Goal: Check status: Check status

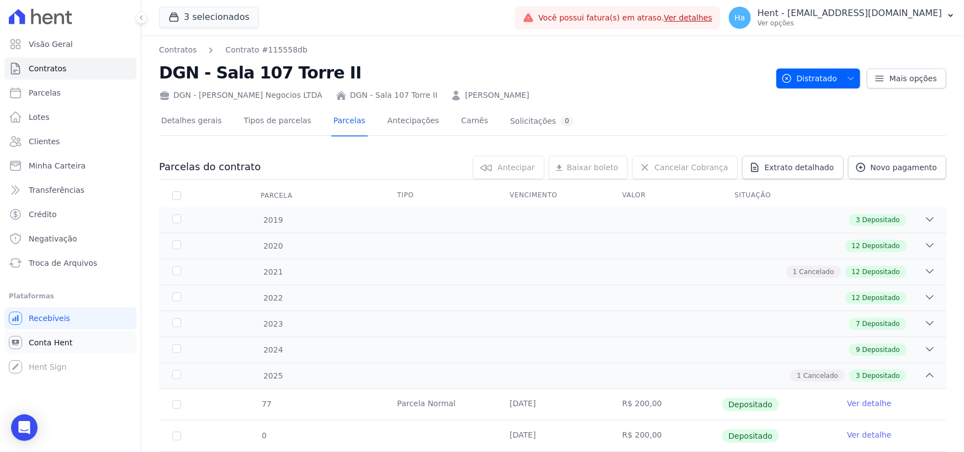
click at [38, 342] on span "Conta Hent" at bounding box center [51, 342] width 44 height 11
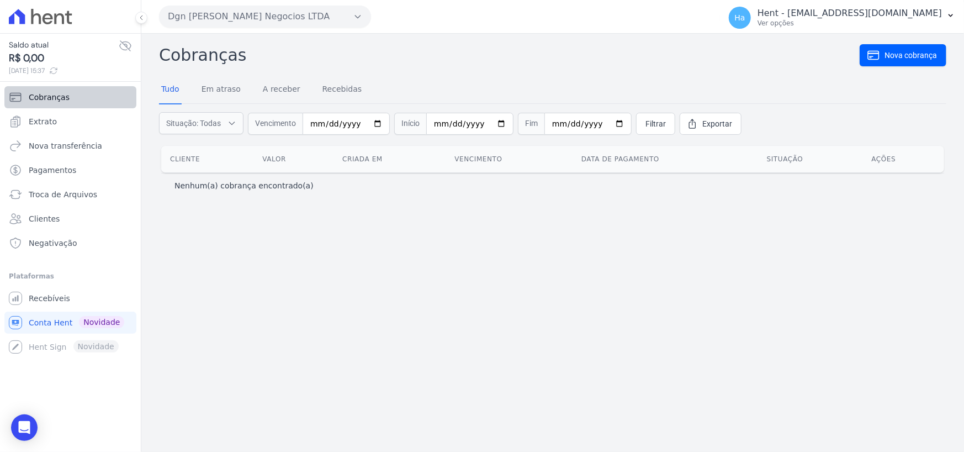
click at [44, 98] on span "Cobranças" at bounding box center [49, 97] width 41 height 11
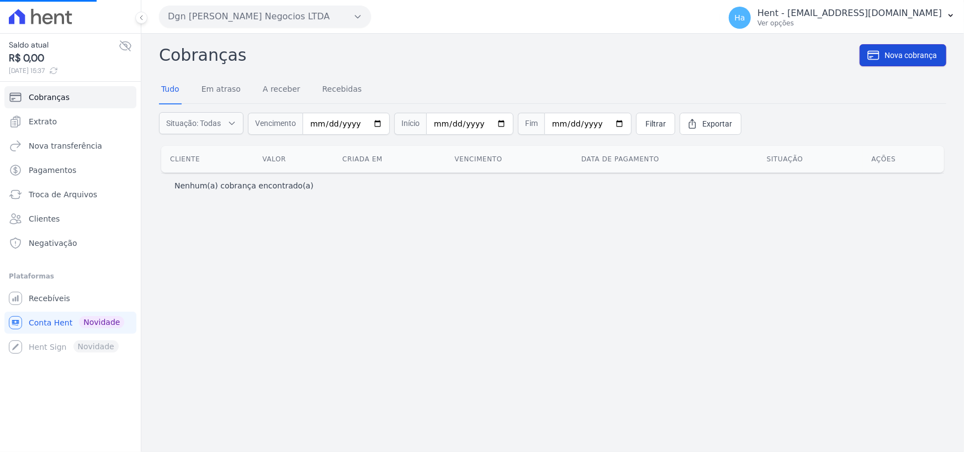
click at [928, 51] on span "Nova cobrança" at bounding box center [911, 55] width 52 height 11
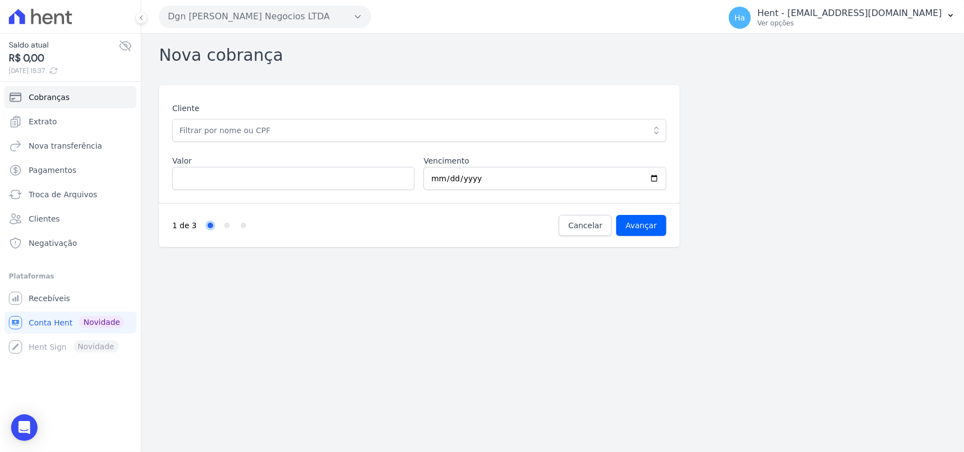
click at [294, 142] on div "Cliente ADRIANA MARIA GAMEIRO MENELAU (025.132.054-56) ALCIONE MERGULHÃO DE SAN…" at bounding box center [419, 146] width 494 height 87
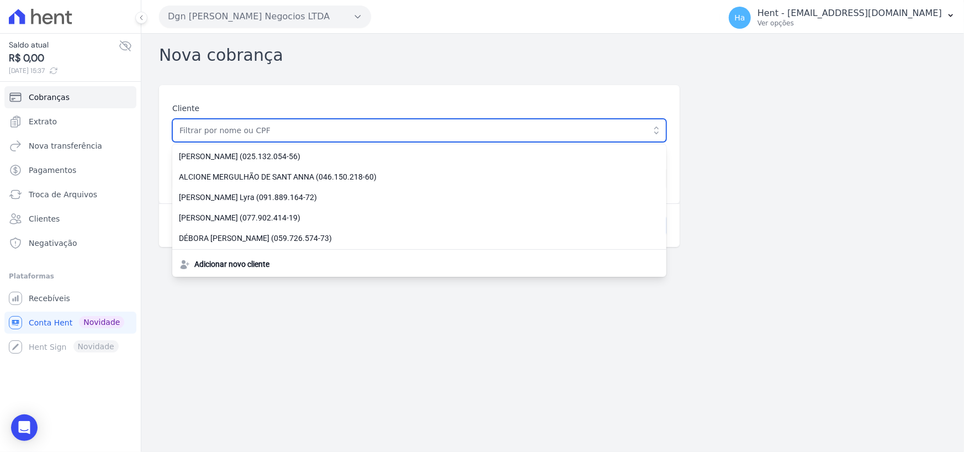
click at [297, 133] on input "text" at bounding box center [419, 130] width 494 height 23
click at [291, 133] on input "text" at bounding box center [419, 130] width 494 height 23
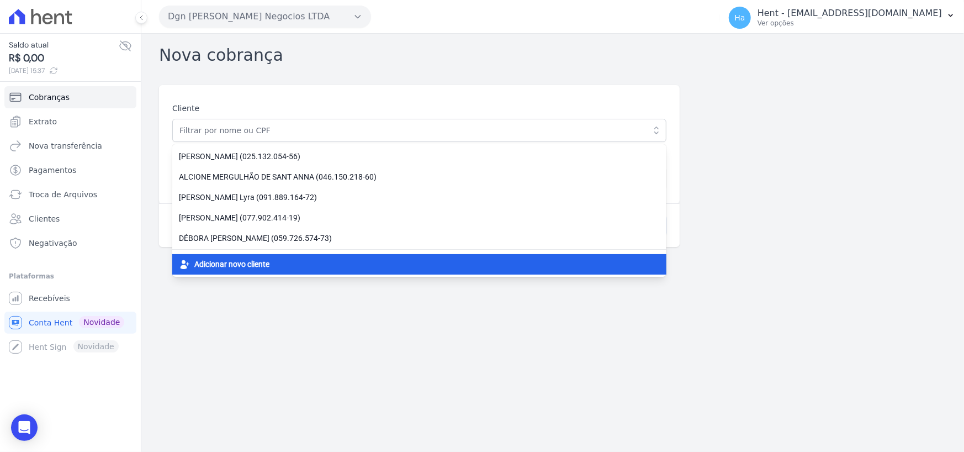
click at [237, 262] on span "Adicionar novo cliente" at bounding box center [231, 264] width 75 height 12
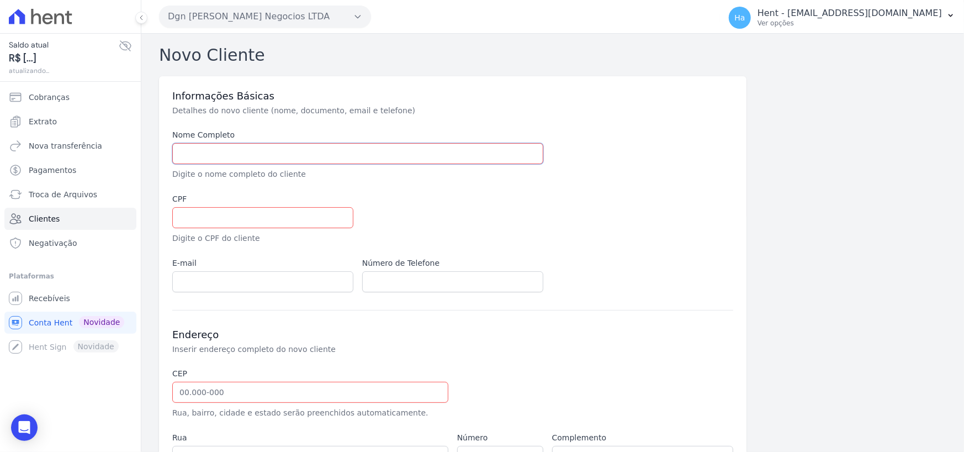
click at [249, 150] on input "text" at bounding box center [357, 153] width 371 height 21
type input "Adriane"
click at [188, 220] on input "text" at bounding box center [262, 217] width 181 height 21
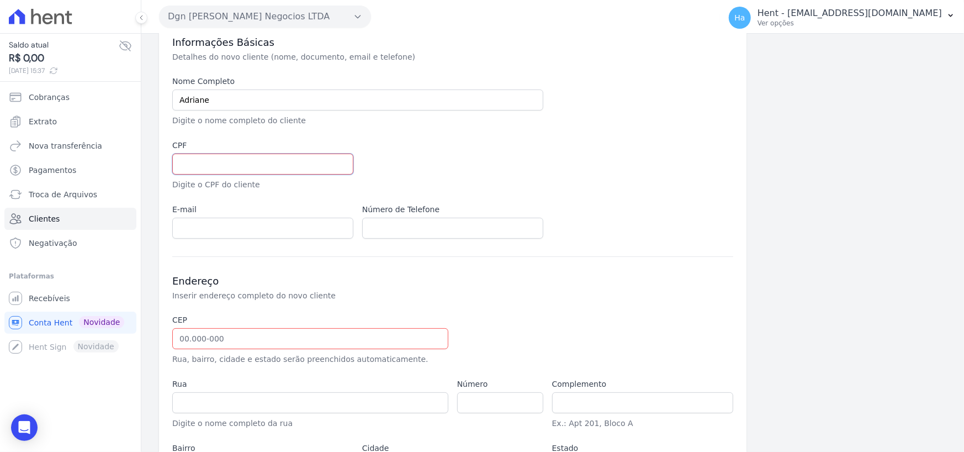
scroll to position [150, 0]
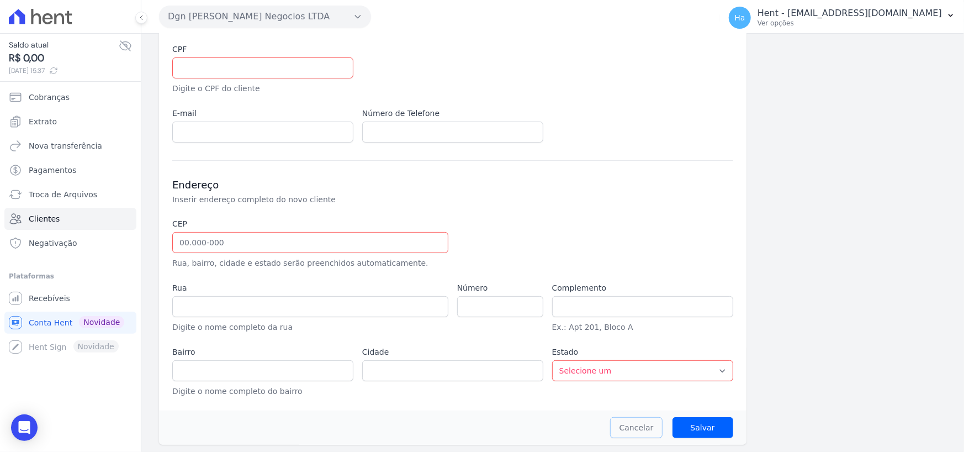
click at [638, 432] on link "Cancelar" at bounding box center [636, 427] width 53 height 21
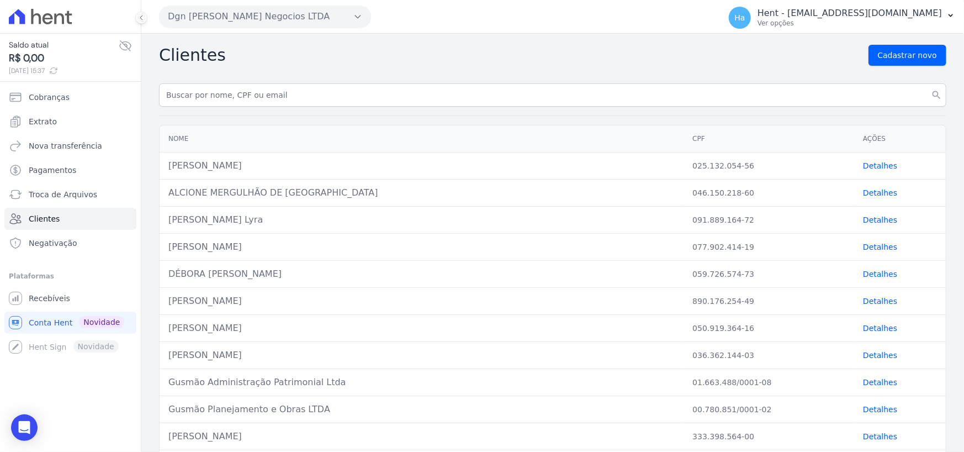
click at [561, 54] on div "Clientes Cadastrar novo" at bounding box center [552, 55] width 787 height 21
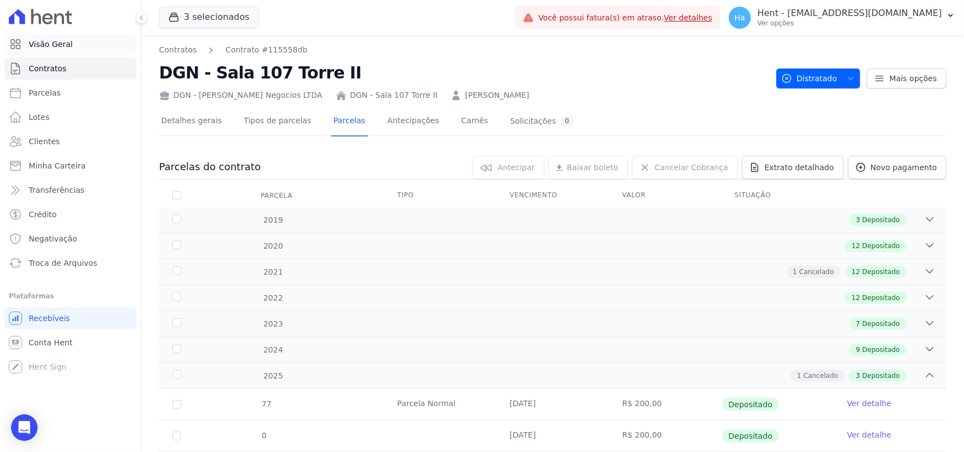
click at [82, 39] on link "Visão Geral" at bounding box center [70, 44] width 132 height 22
click at [203, 15] on button "3 selecionados" at bounding box center [209, 17] width 100 height 21
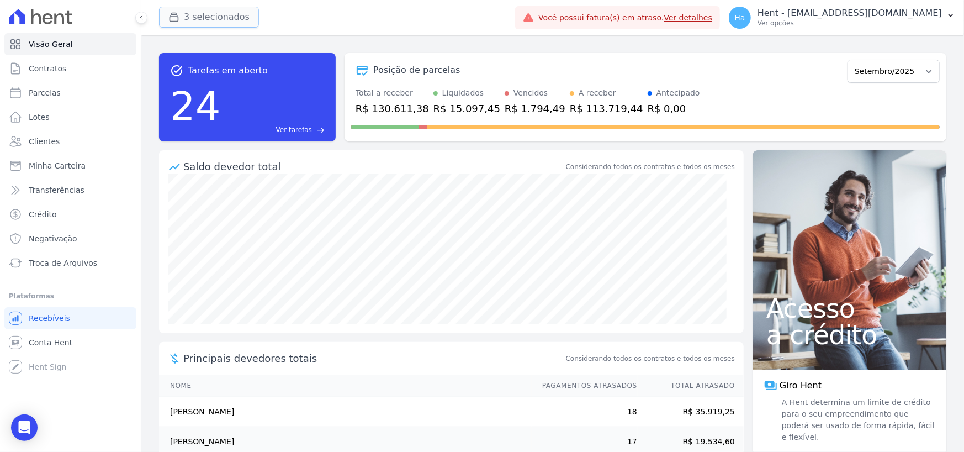
click at [193, 10] on button "3 selecionados" at bounding box center [209, 17] width 100 height 21
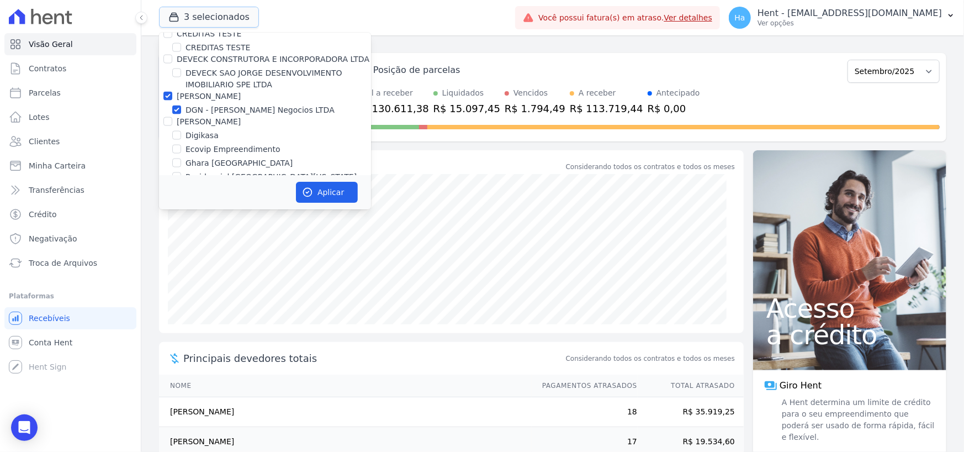
scroll to position [3645, 0]
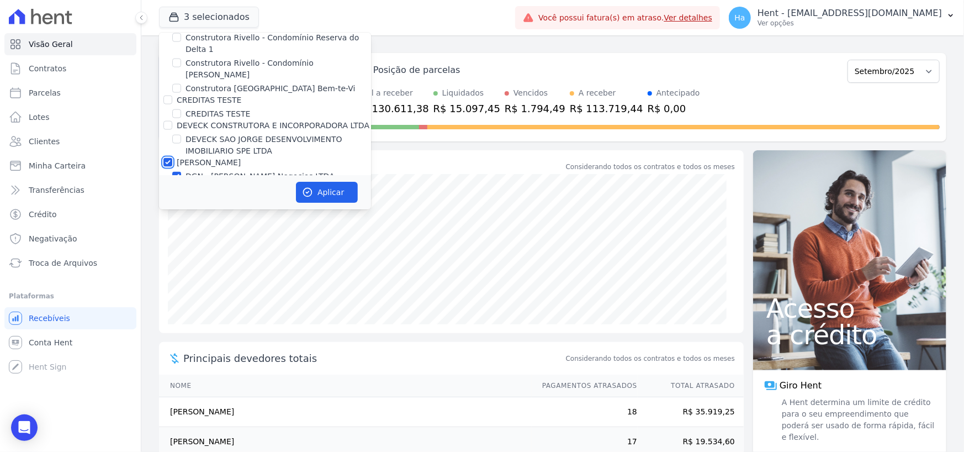
click at [170, 158] on input "[PERSON_NAME]" at bounding box center [167, 162] width 9 height 9
checkbox input "false"
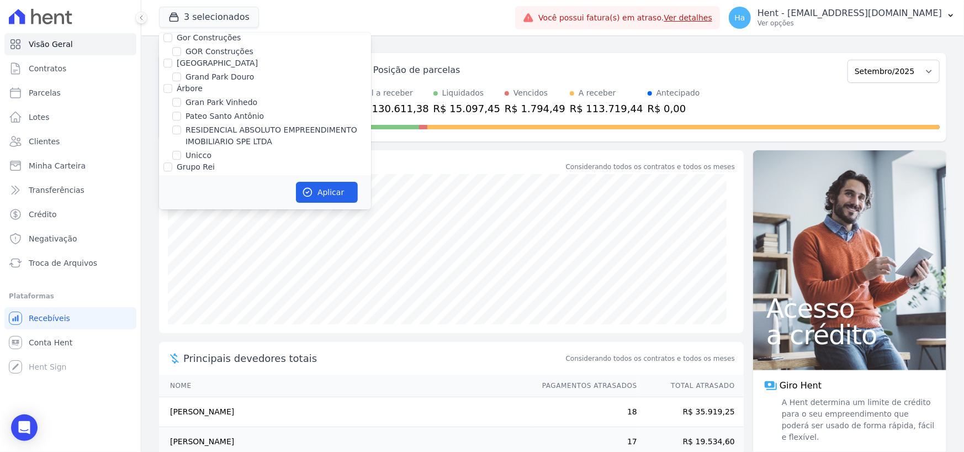
scroll to position [4363, 0]
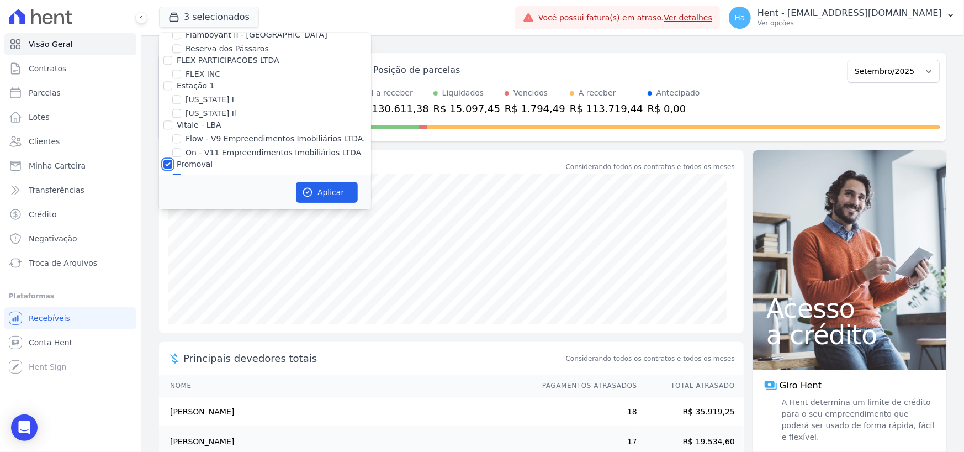
click at [163, 160] on input "Promoval" at bounding box center [167, 164] width 9 height 9
checkbox input "false"
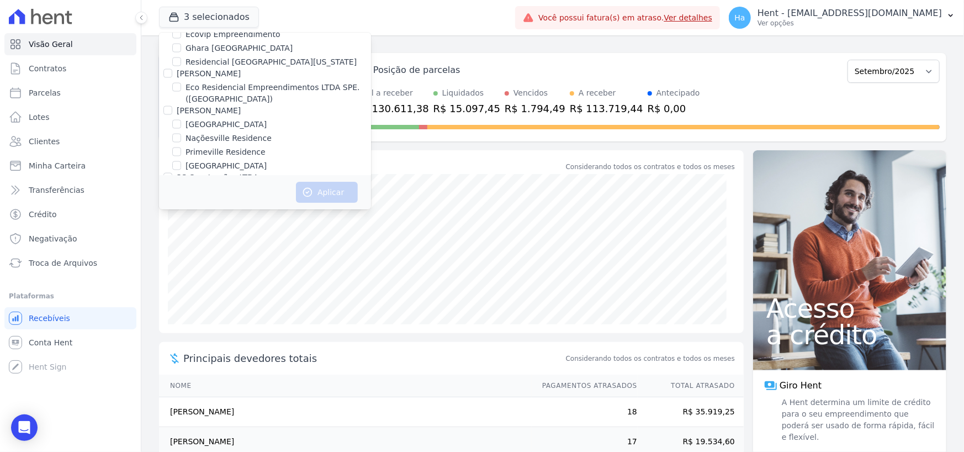
scroll to position [8359, 0]
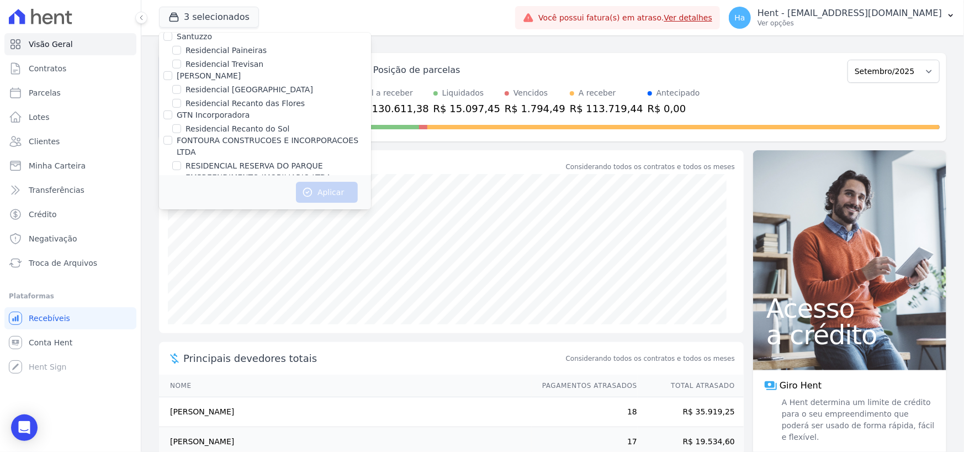
click at [168, 261] on input "Senziani" at bounding box center [167, 265] width 9 height 9
checkbox input "true"
click at [174, 274] on input "Residencial [GEOGRAPHIC_DATA]" at bounding box center [176, 278] width 9 height 9
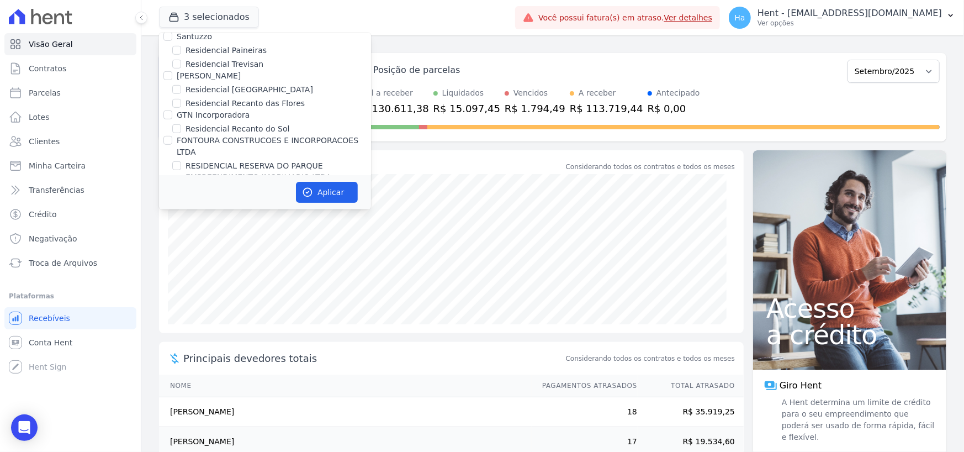
checkbox input "false"
click at [314, 186] on button "Aplicar" at bounding box center [327, 192] width 62 height 21
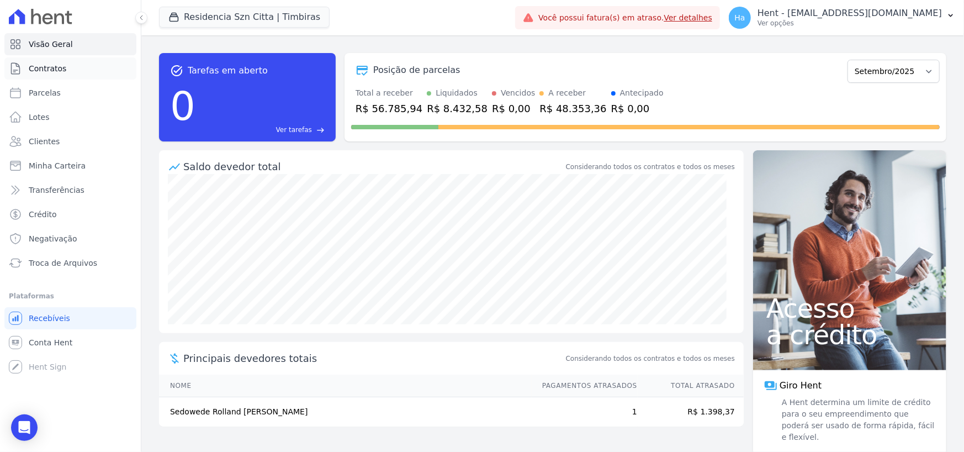
click at [51, 65] on span "Contratos" at bounding box center [48, 68] width 38 height 11
click at [46, 88] on span "Parcelas" at bounding box center [45, 92] width 32 height 11
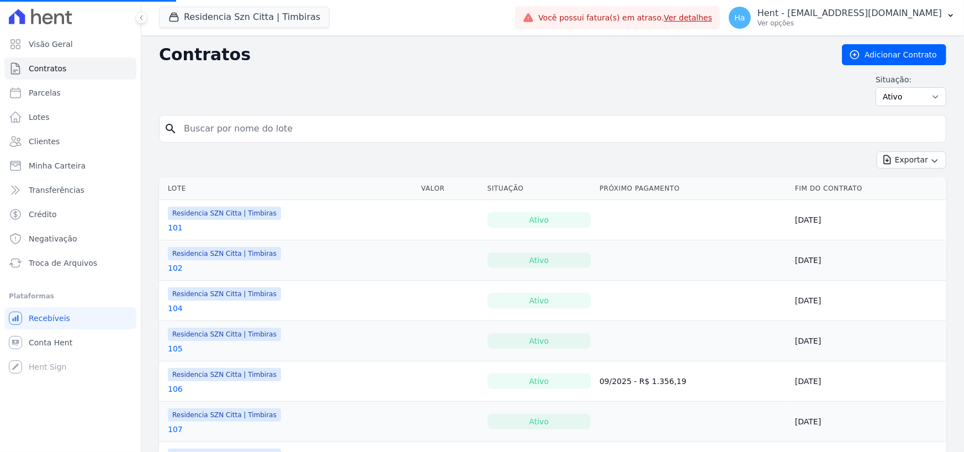
select select
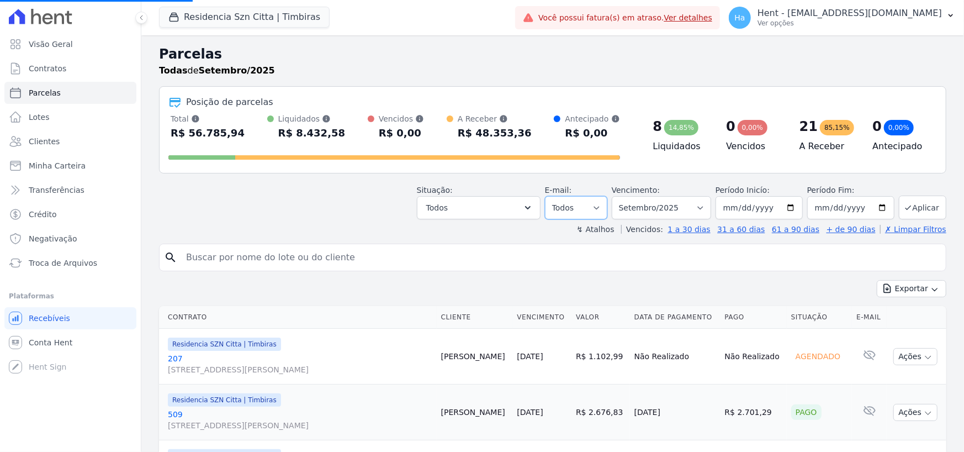
click at [594, 208] on select "Todos Lido Não-lido" at bounding box center [576, 207] width 62 height 23
select select
click at [580, 208] on select "Todos Lido Não-lido" at bounding box center [576, 207] width 62 height 23
select select "read"
click at [555, 196] on select "Todos Lido Não-lido" at bounding box center [576, 207] width 62 height 23
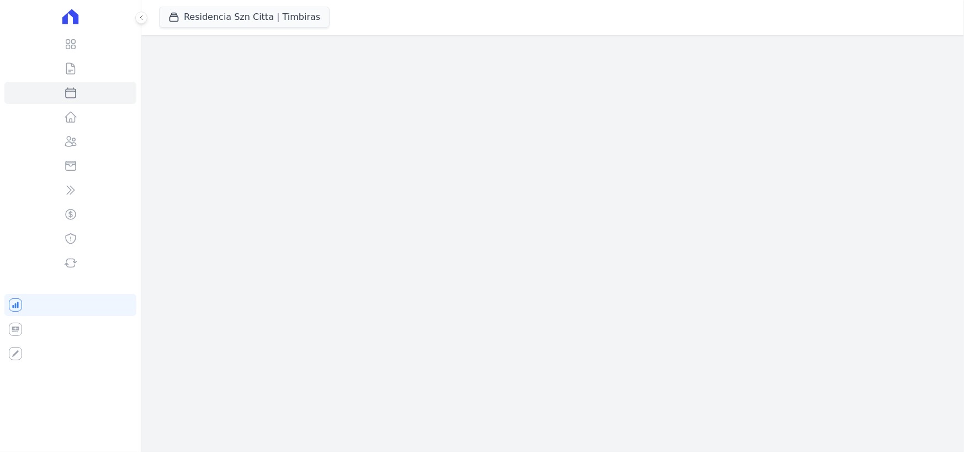
select select
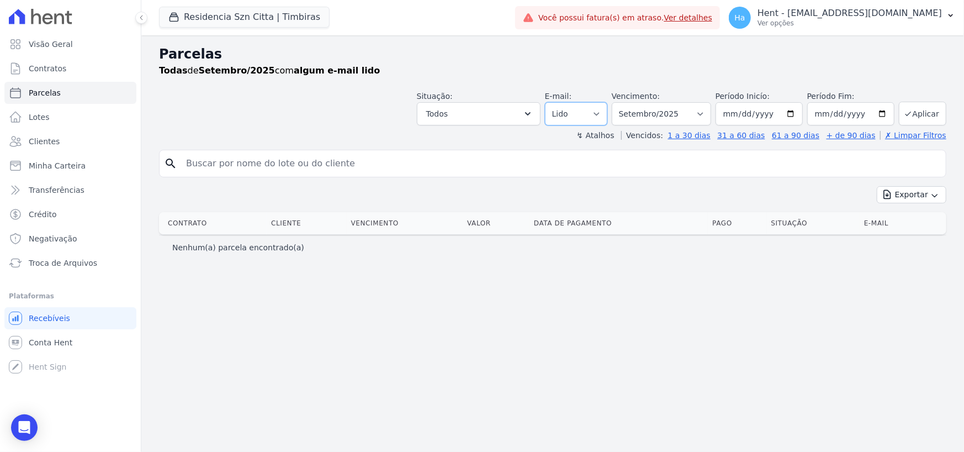
click at [601, 115] on select "Todos Lido Não-lido" at bounding box center [576, 113] width 62 height 23
select select "all"
click at [563, 102] on select "Todos Lido Não-lido" at bounding box center [576, 113] width 62 height 23
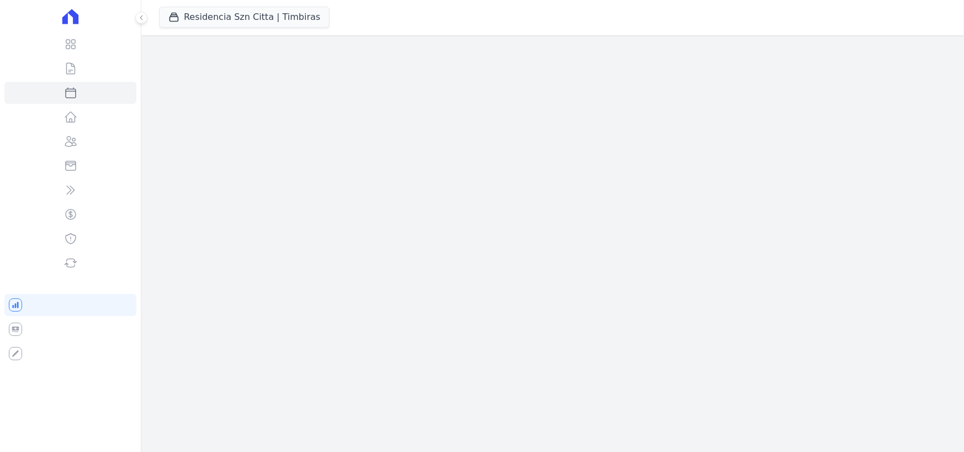
select select
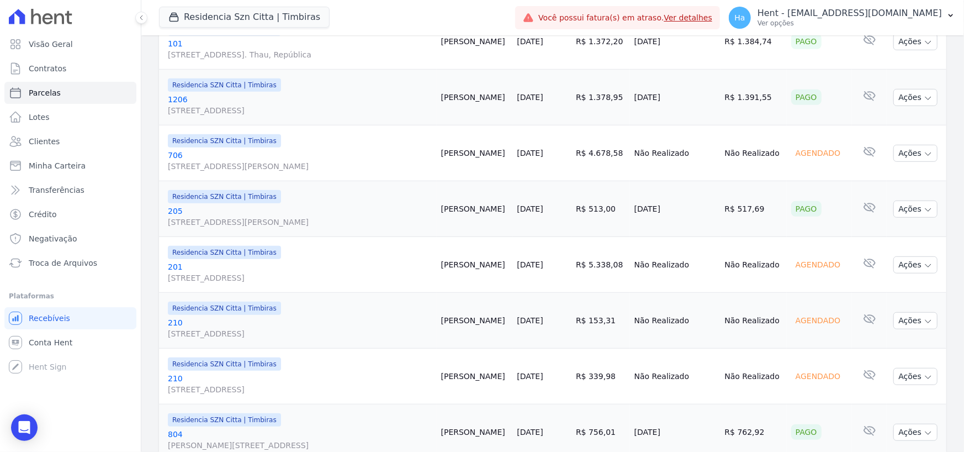
scroll to position [663, 0]
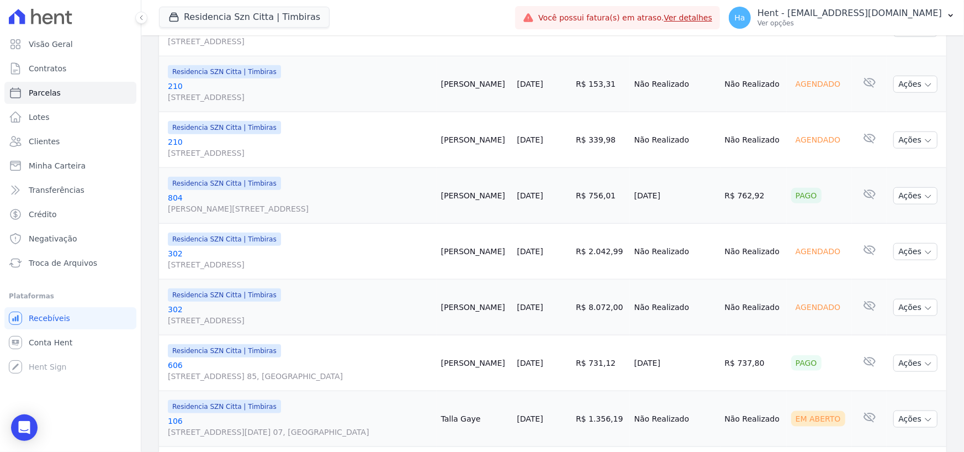
click at [177, 198] on link "804 [STREET_ADDRESS][PERSON_NAME]" at bounding box center [300, 203] width 265 height 22
click at [182, 306] on link "[GEOGRAPHIC_DATA][STREET_ADDRESS][GEOGRAPHIC_DATA][GEOGRAPHIC_DATA]" at bounding box center [300, 315] width 265 height 22
click at [176, 253] on link "[GEOGRAPHIC_DATA][STREET_ADDRESS][GEOGRAPHIC_DATA][GEOGRAPHIC_DATA]" at bounding box center [300, 259] width 265 height 22
click at [178, 368] on link "606 Rua Vitória, 559, Ap. 85, Santa Efigênia" at bounding box center [300, 371] width 265 height 22
click at [174, 424] on link "106 Rua 21 de Abril, 305, Apt. 07, Brás" at bounding box center [300, 426] width 265 height 22
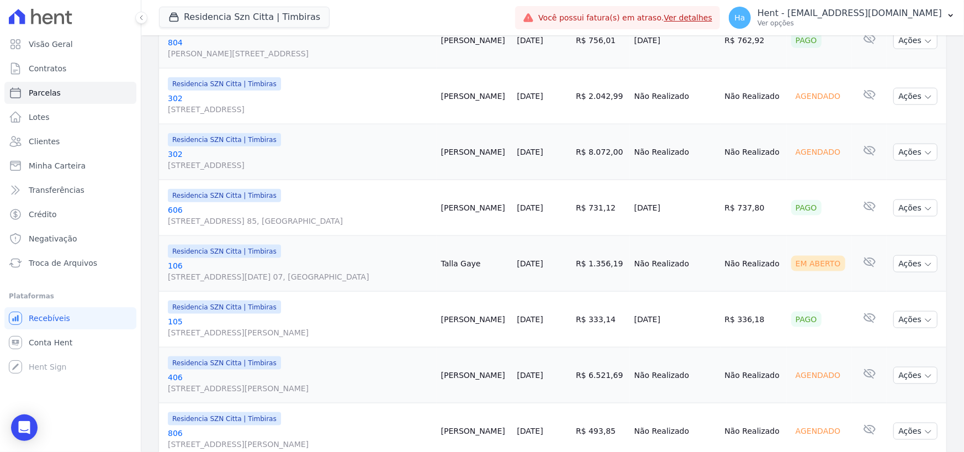
scroll to position [1049, 0]
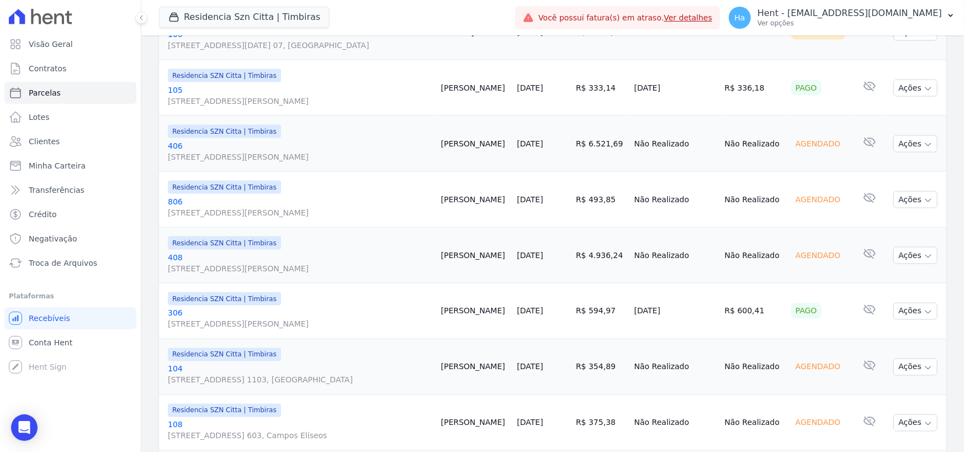
click at [171, 255] on link "408 Rua Guaianases, 26, 71, Campos Elíseos" at bounding box center [300, 263] width 265 height 22
click at [173, 198] on link "806 Avenida Zaki Narchi, 629, 0, Carandiru" at bounding box center [300, 207] width 265 height 22
click at [175, 308] on link "306 Avenida Ellis Maas, 970, 0, Capão Redondo" at bounding box center [300, 319] width 265 height 22
click at [179, 369] on link "104 Rua Aurora, 439, Apt. 1103, Santa Efigênia" at bounding box center [300, 374] width 265 height 22
click at [177, 422] on link "108 Alameda Barão de Limeira, 13, Apt. 603, Campos Elíseos" at bounding box center [300, 430] width 265 height 22
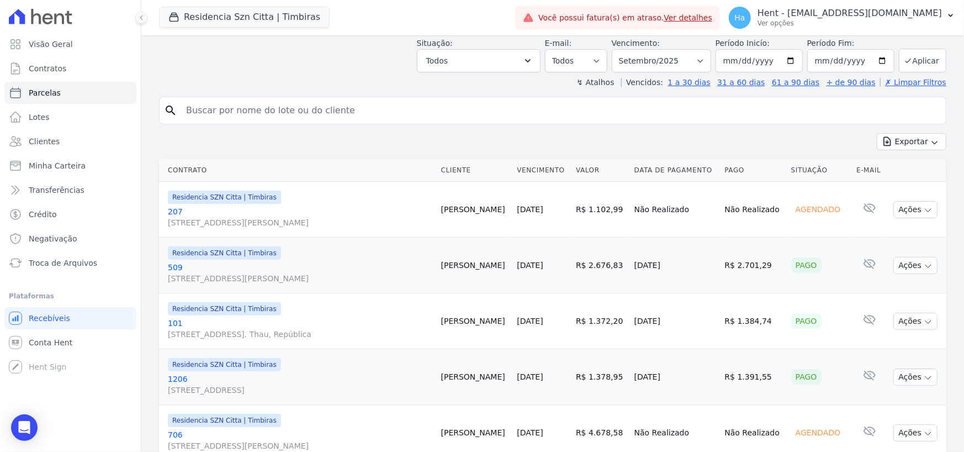
scroll to position [0, 0]
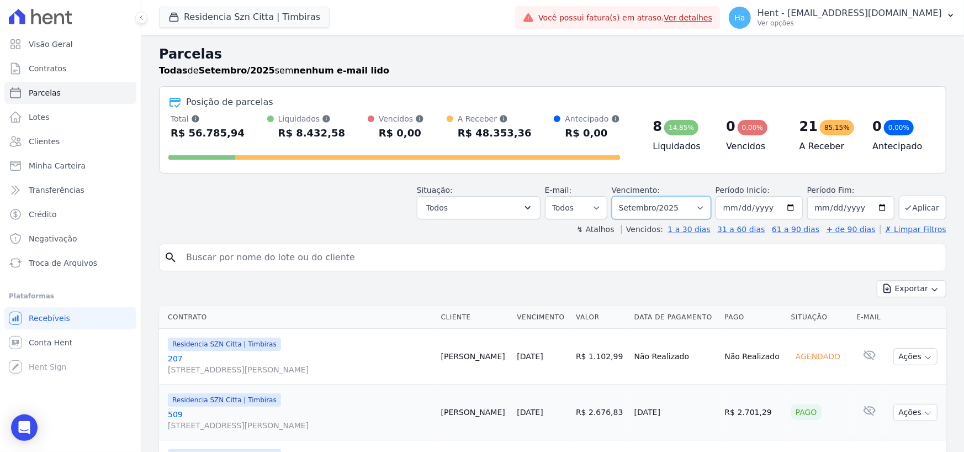
click at [698, 205] on select "Filtrar por período ──────── Todos os meses Junho/2025 Julho/2025 Agosto/2025 S…" at bounding box center [661, 207] width 99 height 23
click at [620, 196] on select "Filtrar por período ──────── Todos os meses Junho/2025 Julho/2025 Agosto/2025 S…" at bounding box center [661, 207] width 99 height 23
click at [699, 208] on select "Filtrar por período ──────── Todos os meses Junho/2025 Julho/2025 Agosto/2025 S…" at bounding box center [661, 207] width 99 height 23
select select "08/2025"
click at [620, 196] on select "Filtrar por período ──────── Todos os meses Junho/2025 Julho/2025 Agosto/2025 S…" at bounding box center [661, 207] width 99 height 23
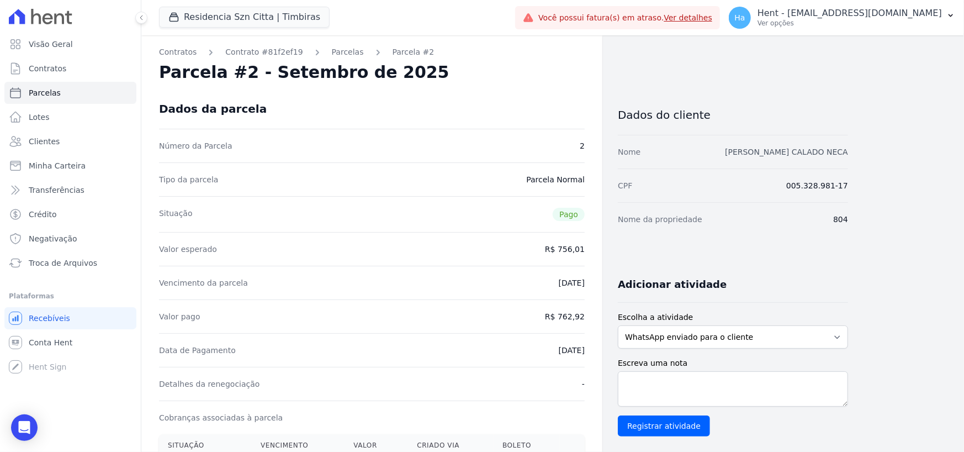
click at [755, 153] on link "[PERSON_NAME] CALADO NECA" at bounding box center [786, 151] width 123 height 9
click at [811, 149] on link "[PERSON_NAME] CALADO NECA" at bounding box center [786, 151] width 123 height 9
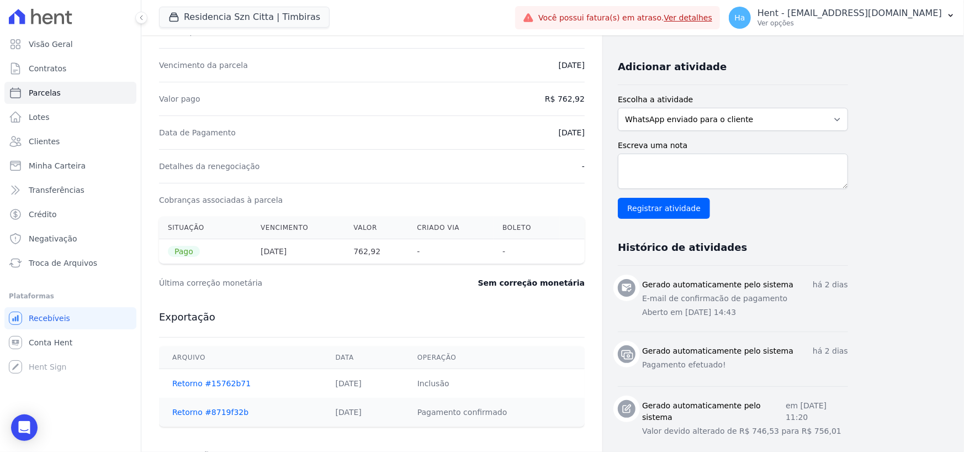
scroll to position [221, 0]
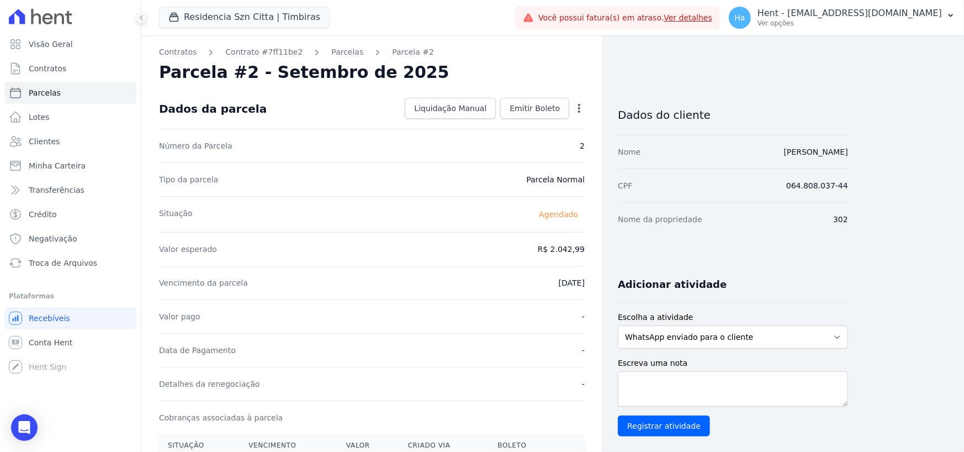
scroll to position [301, 0]
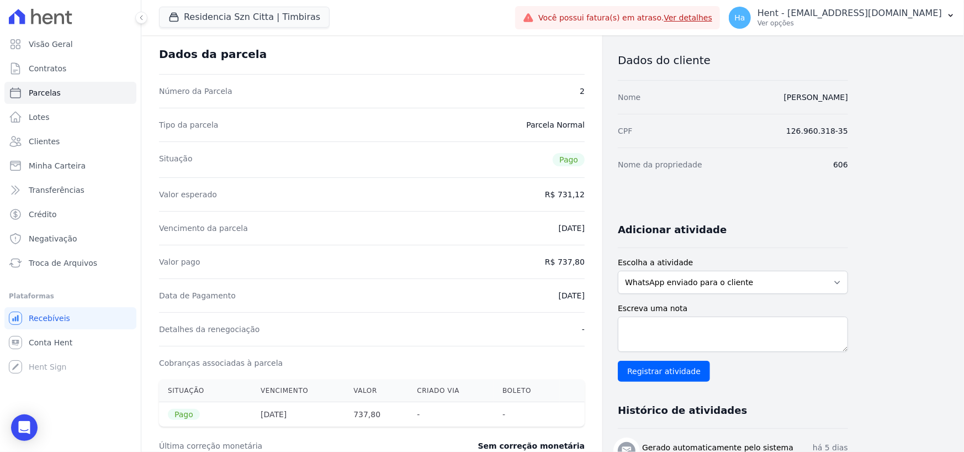
scroll to position [221, 0]
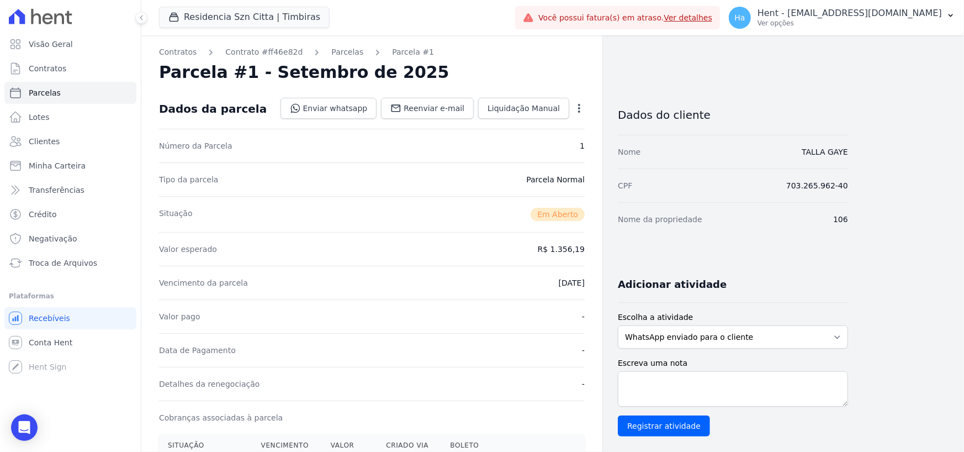
scroll to position [110, 0]
click at [789, 149] on link "[PERSON_NAME]" at bounding box center [816, 151] width 64 height 9
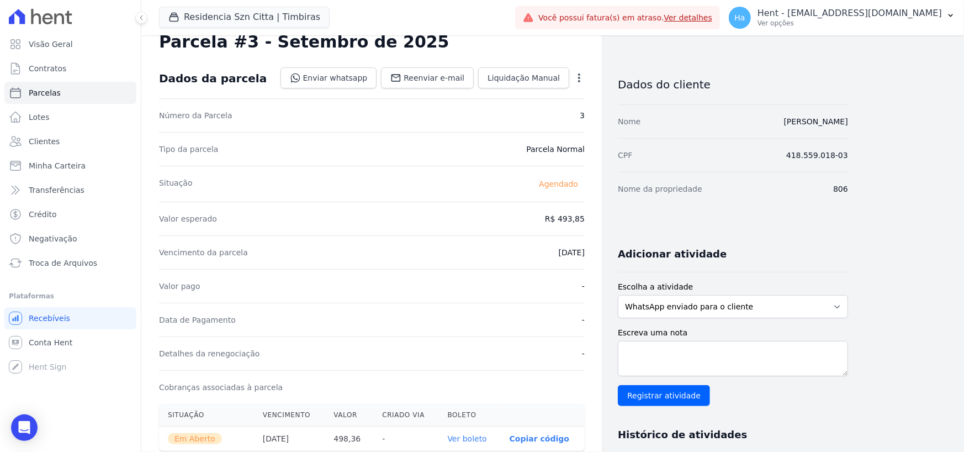
scroll to position [55, 0]
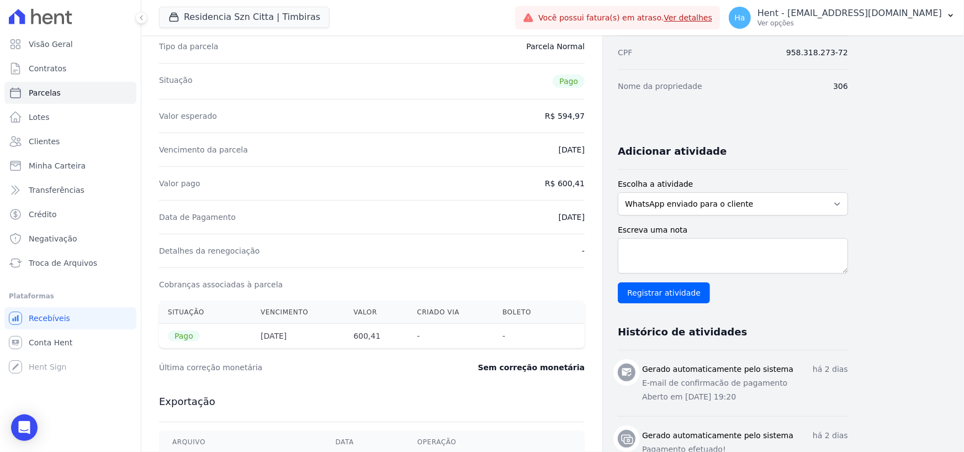
scroll to position [56, 0]
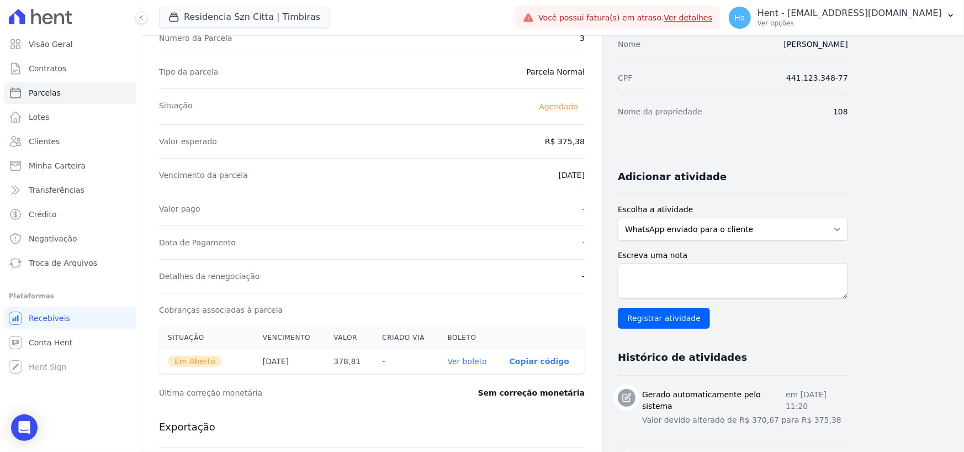
scroll to position [110, 0]
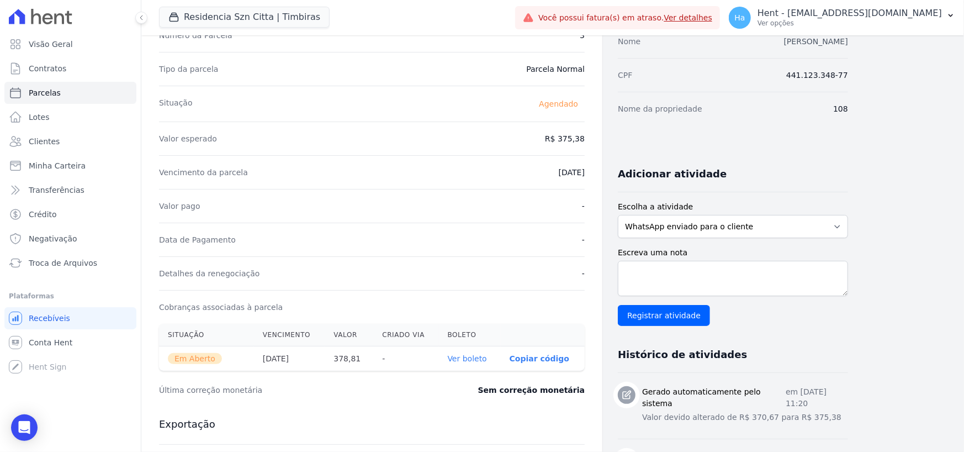
click at [790, 38] on link "[PERSON_NAME]" at bounding box center [816, 41] width 64 height 9
select select "default"
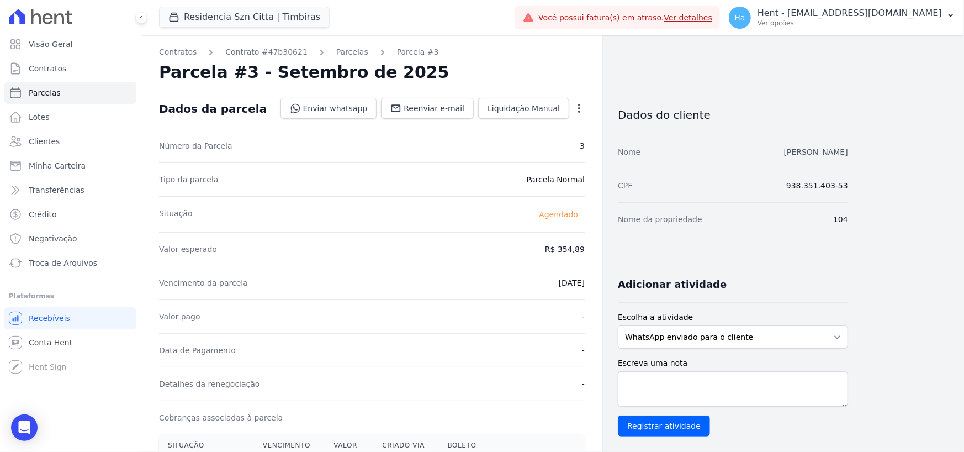
click at [787, 155] on link "[PERSON_NAME]" at bounding box center [816, 151] width 64 height 9
select select "default"
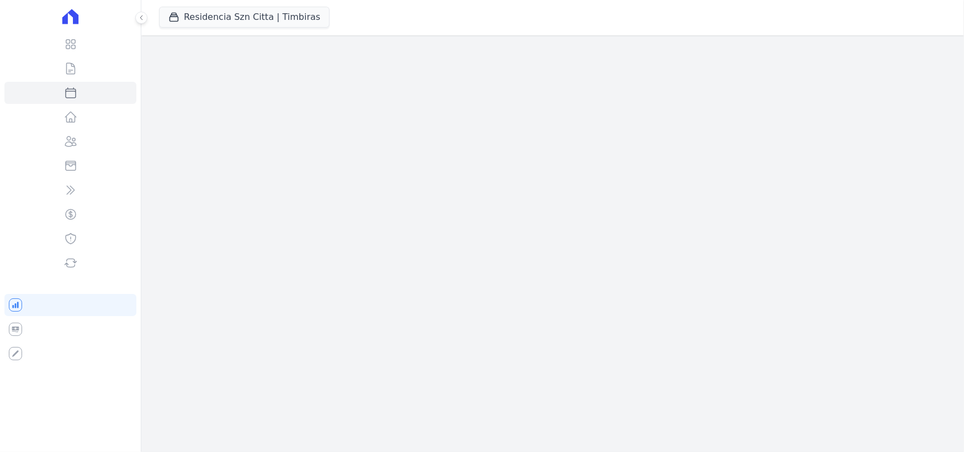
select select
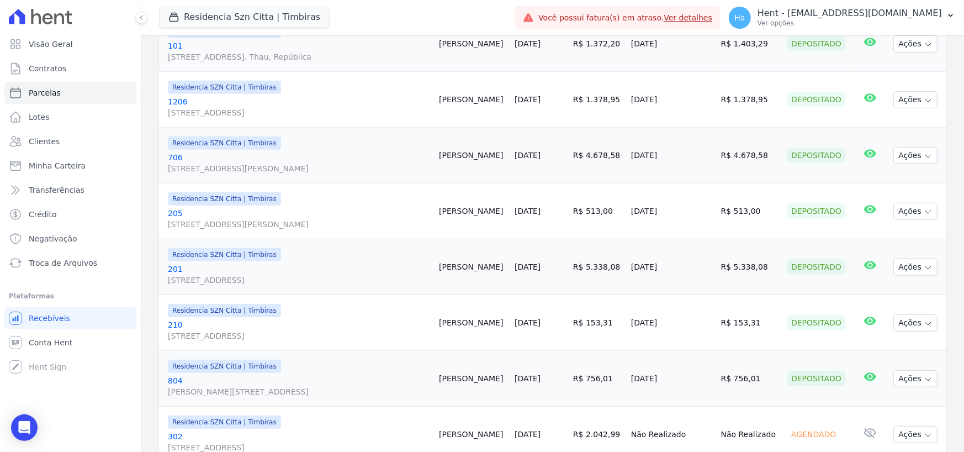
scroll to position [387, 0]
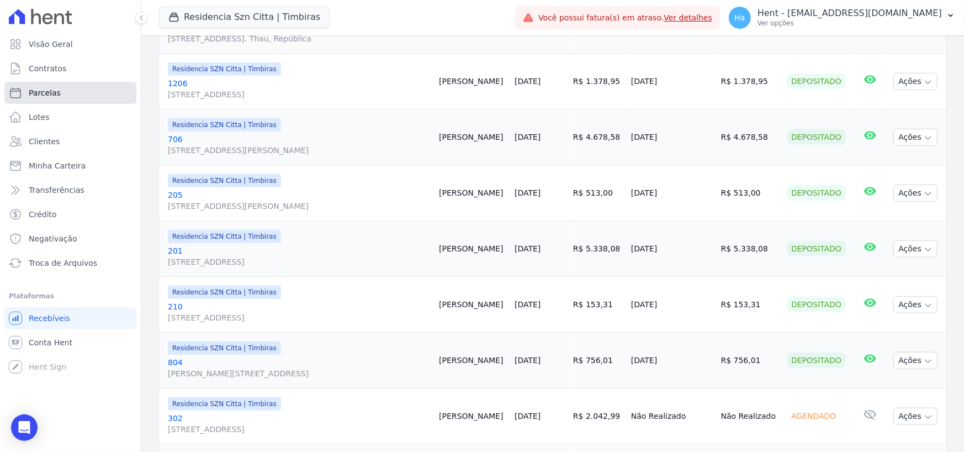
click at [45, 96] on span "Parcelas" at bounding box center [45, 92] width 32 height 11
select select
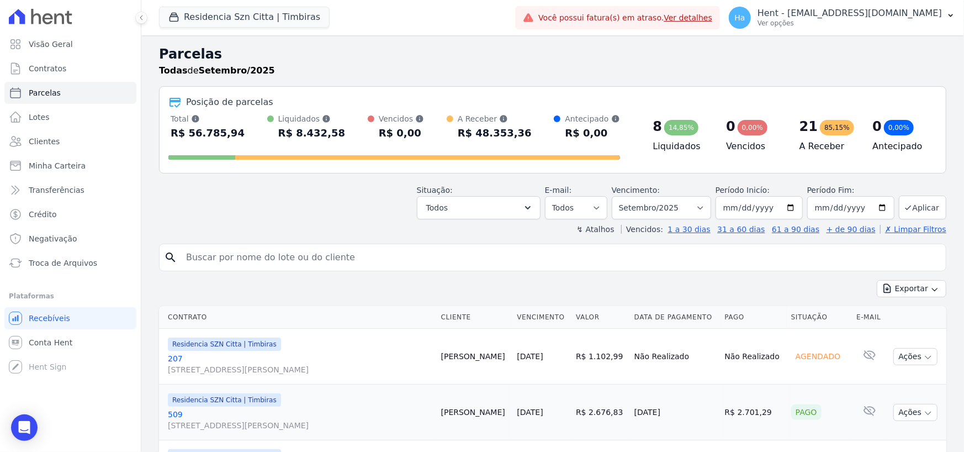
click at [268, 257] on input "search" at bounding box center [560, 257] width 762 height 22
type input "Célio"
select select
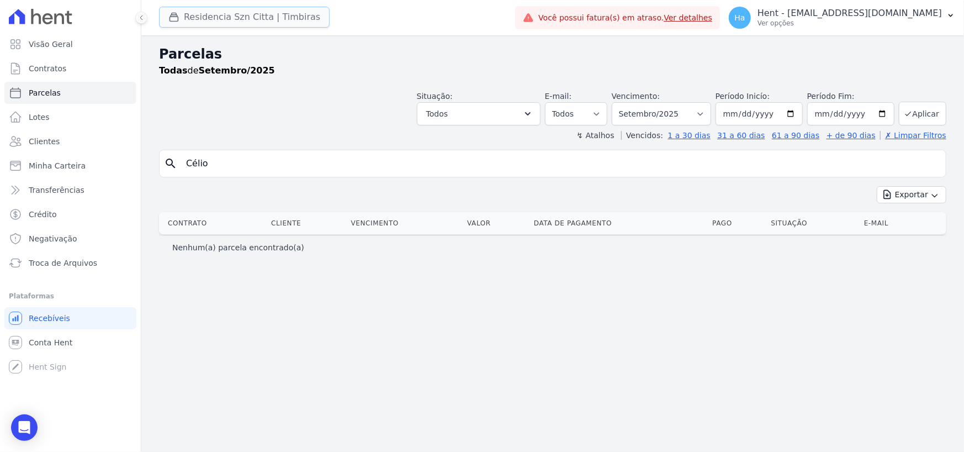
click at [250, 15] on button "Residencia Szn Citta | Timbiras" at bounding box center [244, 17] width 171 height 21
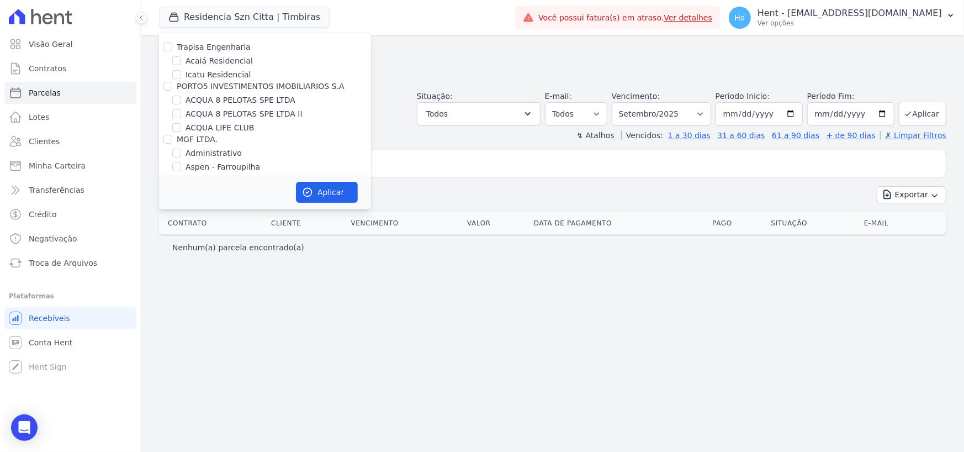
click at [272, 406] on div "Parcelas Todas de Setembro/2025 Situação: Agendado Em Aberto Pago Processando C…" at bounding box center [552, 243] width 823 height 416
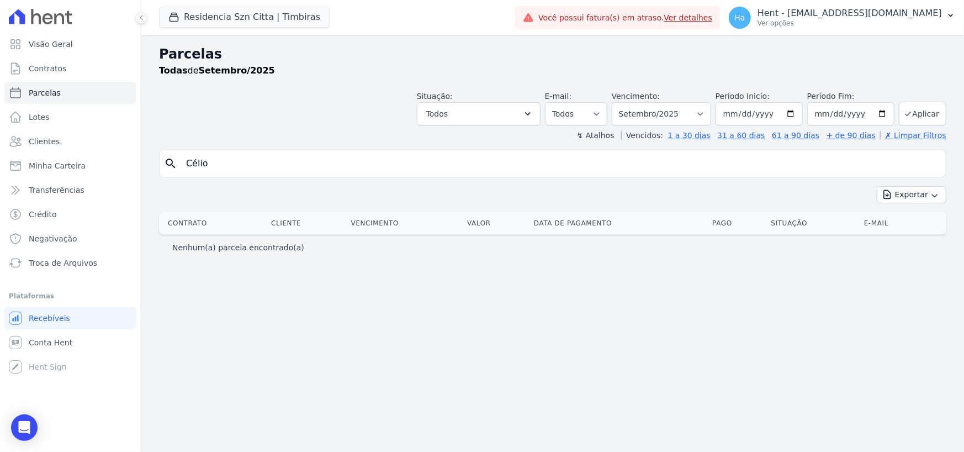
click at [424, 294] on div "Parcelas Todas de Setembro/2025 Situação: Agendado Em Aberto Pago Processando C…" at bounding box center [552, 243] width 823 height 416
click at [194, 167] on input "Célio" at bounding box center [560, 163] width 762 height 22
type input "Celio"
select select
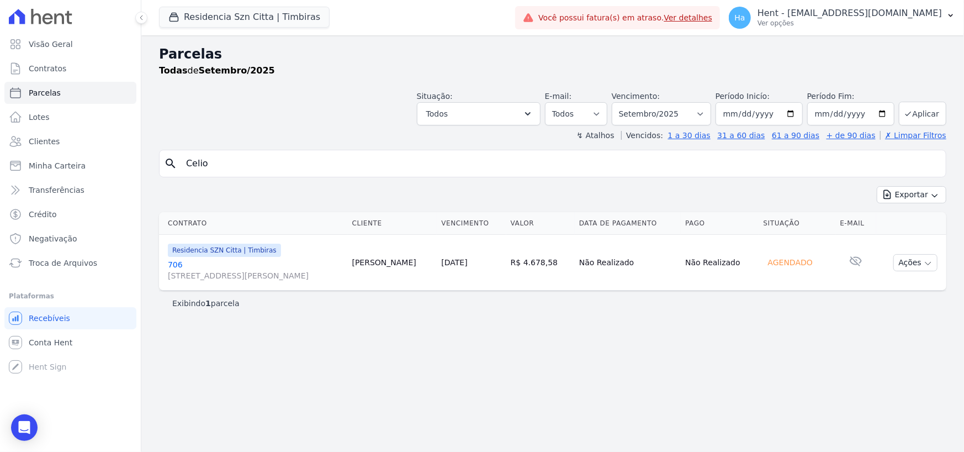
click at [175, 262] on link "[GEOGRAPHIC_DATA][STREET_ADDRESS][PERSON_NAME]" at bounding box center [256, 270] width 176 height 22
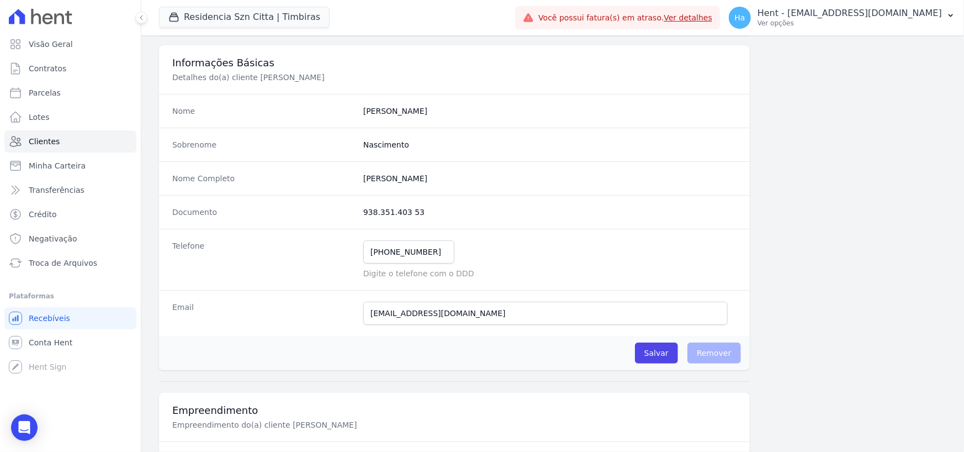
scroll to position [110, 0]
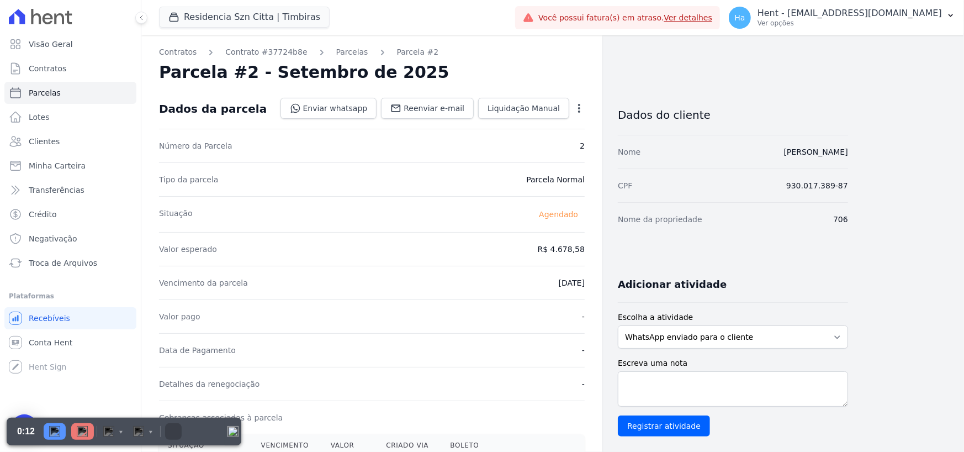
drag, startPoint x: 784, startPoint y: 154, endPoint x: 854, endPoint y: 152, distance: 70.1
click at [854, 152] on div "Contratos Contrato #37724b8e [GEOGRAPHIC_DATA] Parcela #2 Parcela #2 - Setembro…" at bounding box center [543, 391] width 805 height 712
click at [872, 188] on div "Contratos Contrato #37724b8e [GEOGRAPHIC_DATA] Parcela #2 Parcela #2 - Setembro…" at bounding box center [543, 391] width 805 height 712
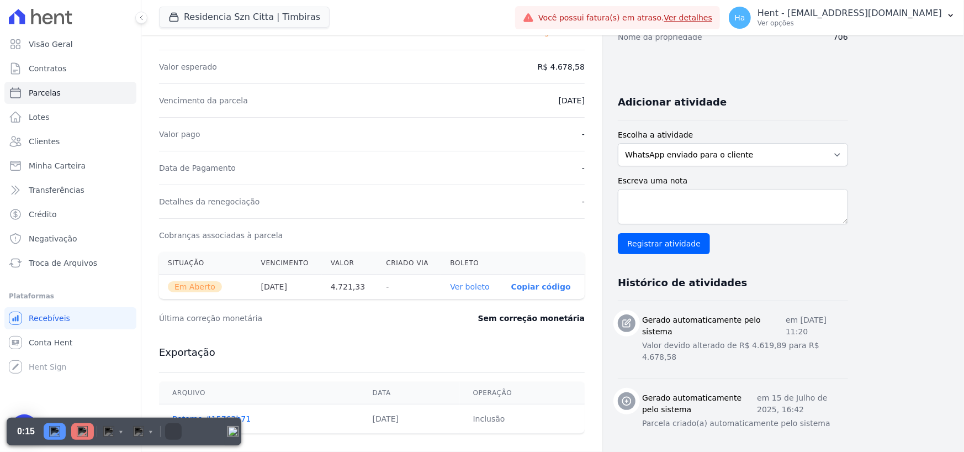
scroll to position [110, 0]
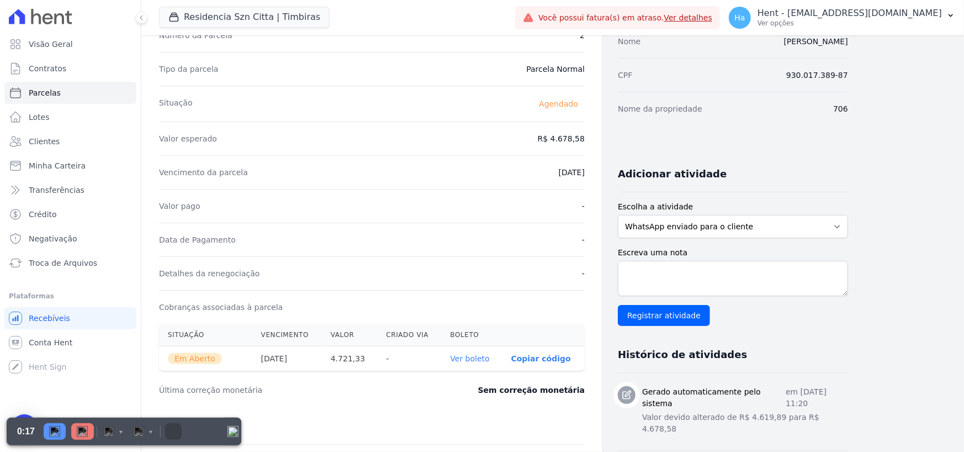
drag, startPoint x: 231, startPoint y: 360, endPoint x: 171, endPoint y: 361, distance: 60.2
click at [171, 361] on th "Em Aberto" at bounding box center [205, 358] width 93 height 25
click at [333, 395] on div "Última correção monetária Sem correção monetária" at bounding box center [372, 389] width 426 height 33
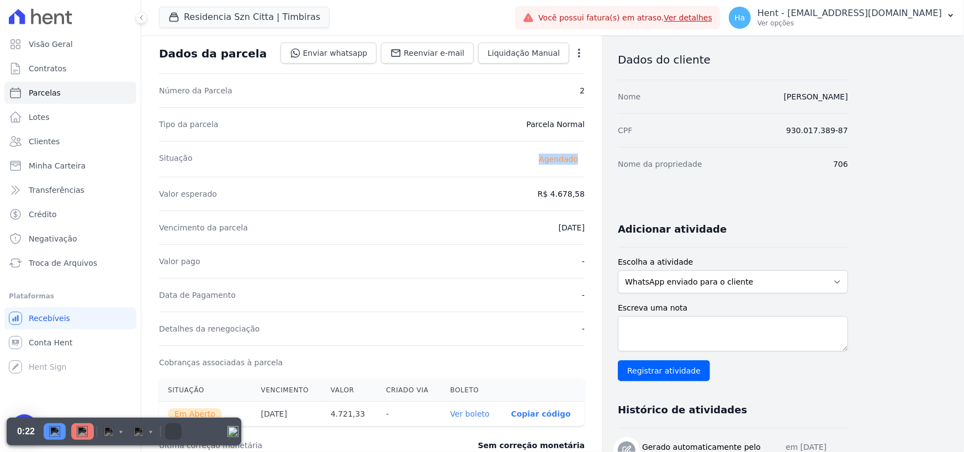
drag, startPoint x: 532, startPoint y: 160, endPoint x: 579, endPoint y: 163, distance: 47.1
click at [579, 163] on div "Situação [GEOGRAPHIC_DATA]" at bounding box center [372, 159] width 426 height 36
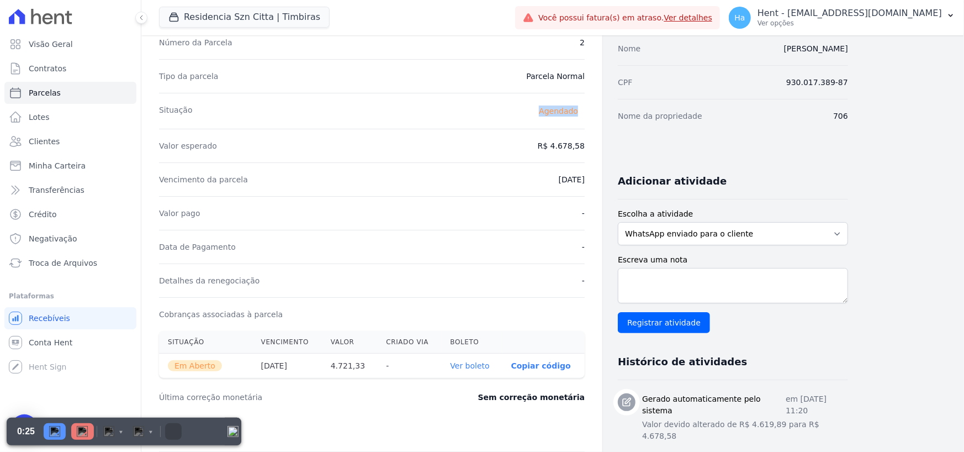
scroll to position [166, 0]
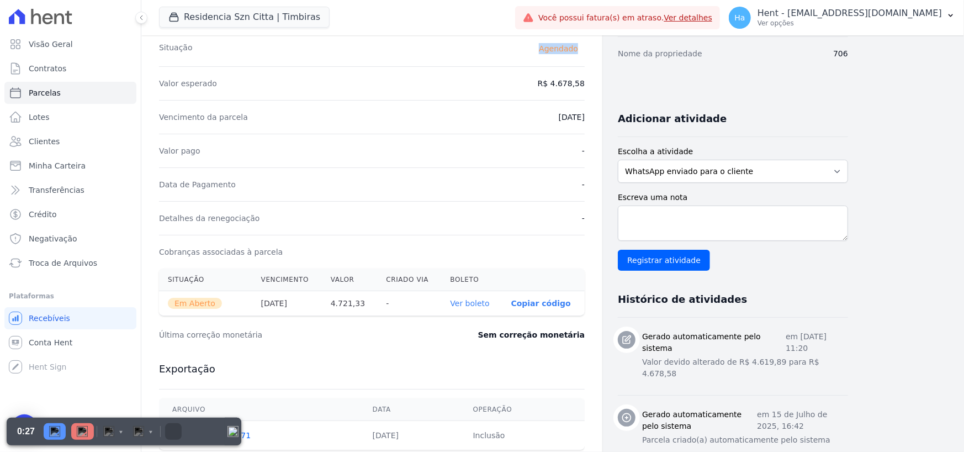
drag, startPoint x: 222, startPoint y: 303, endPoint x: 167, endPoint y: 303, distance: 55.2
click at [167, 303] on th "Em Aberto" at bounding box center [205, 303] width 93 height 25
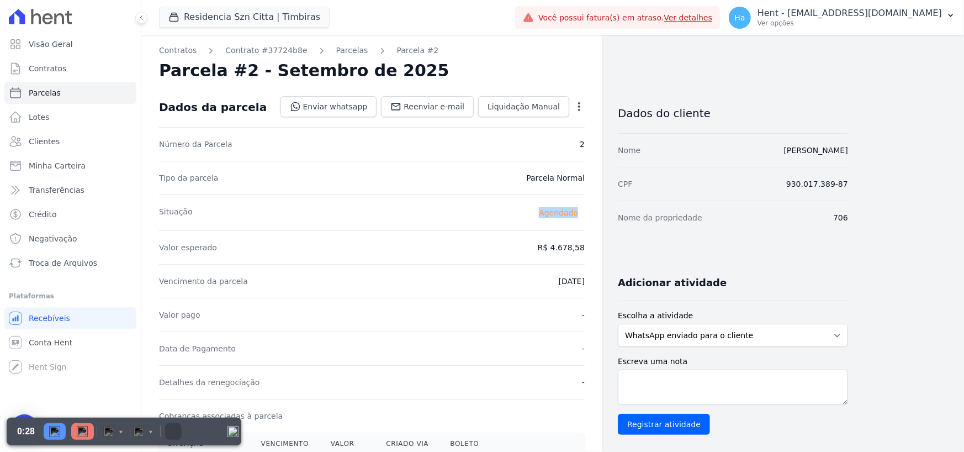
scroll to position [0, 0]
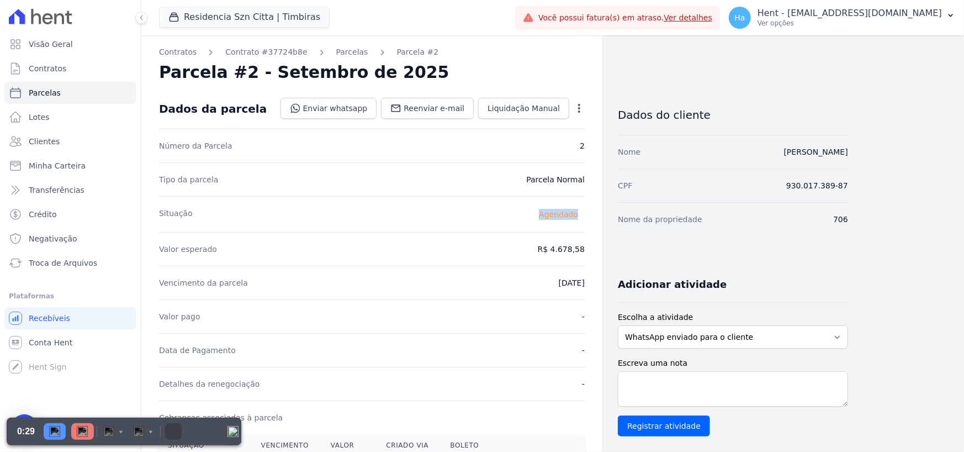
drag, startPoint x: 535, startPoint y: 212, endPoint x: 580, endPoint y: 220, distance: 45.5
click at [580, 220] on span "Agendado" at bounding box center [558, 214] width 52 height 13
click at [376, 259] on div "Valor esperado R$ 4.678,58" at bounding box center [372, 249] width 426 height 34
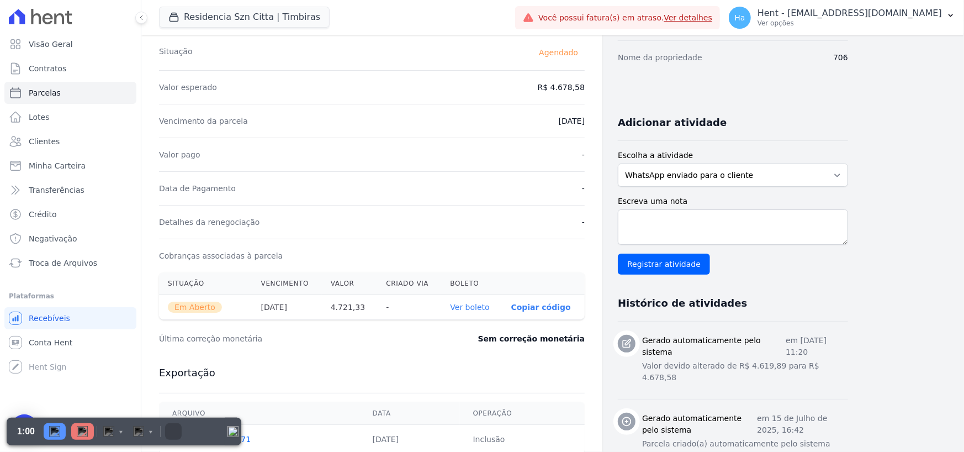
scroll to position [166, 0]
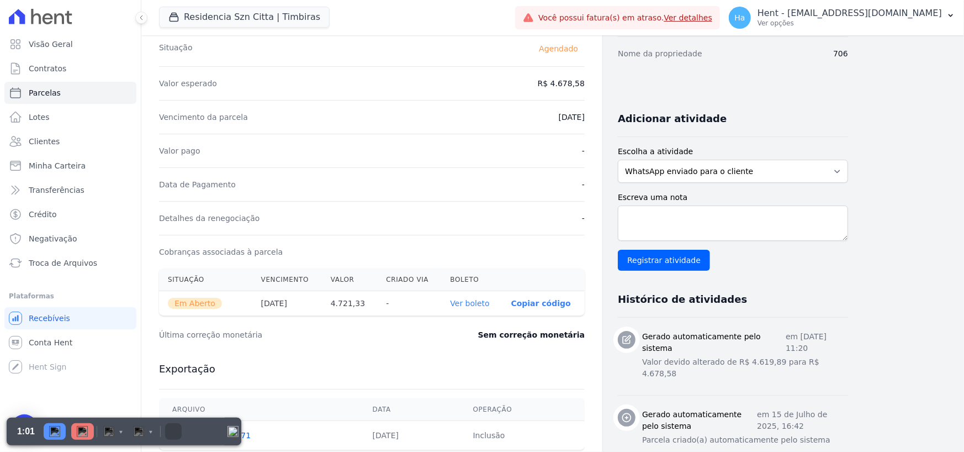
drag, startPoint x: 168, startPoint y: 304, endPoint x: 217, endPoint y: 305, distance: 48.6
click at [217, 305] on span "Em Aberto" at bounding box center [195, 303] width 54 height 11
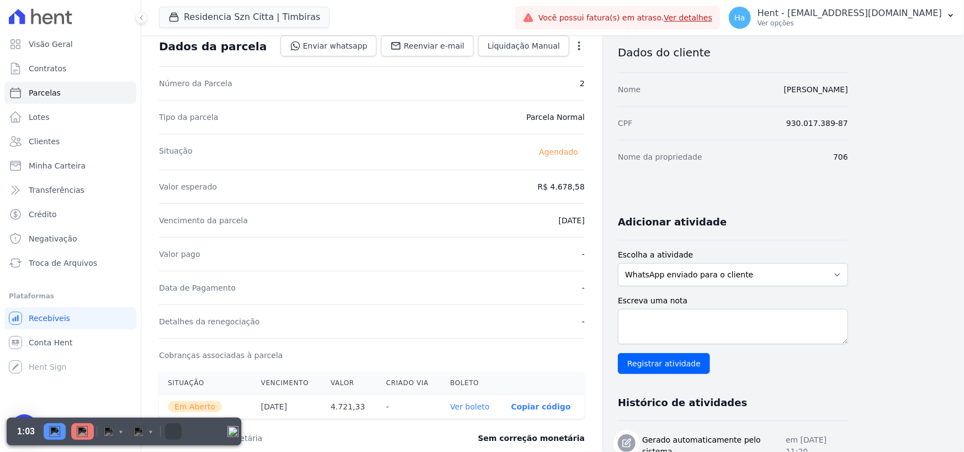
scroll to position [55, 0]
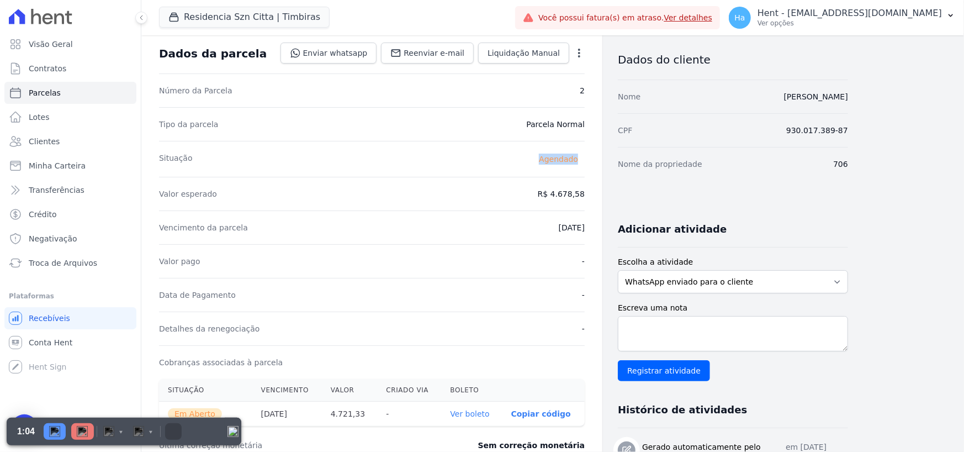
drag, startPoint x: 536, startPoint y: 158, endPoint x: 583, endPoint y: 163, distance: 47.1
click at [583, 163] on span "Agendado" at bounding box center [558, 158] width 52 height 13
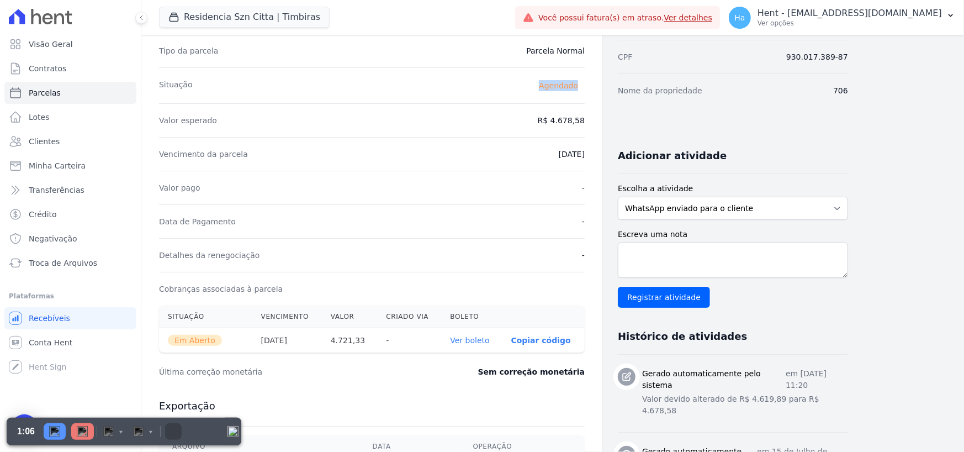
scroll to position [166, 0]
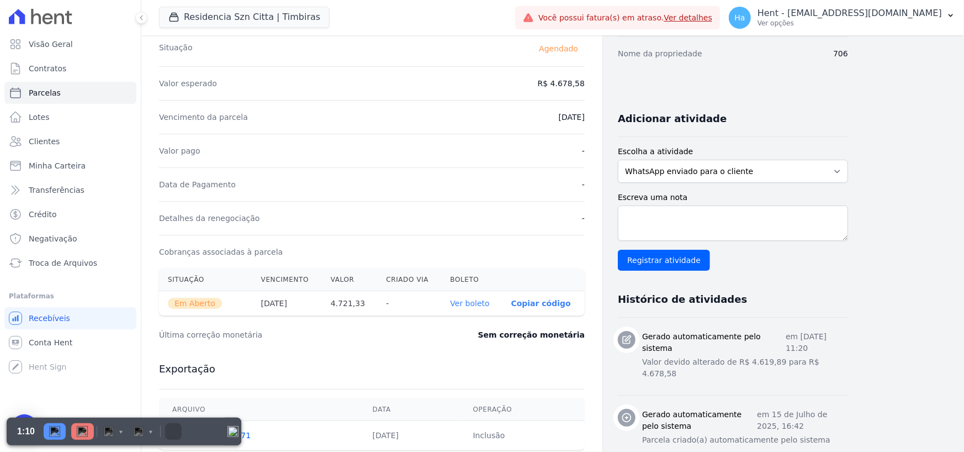
click at [420, 175] on div "Data de Pagamento -" at bounding box center [372, 184] width 426 height 34
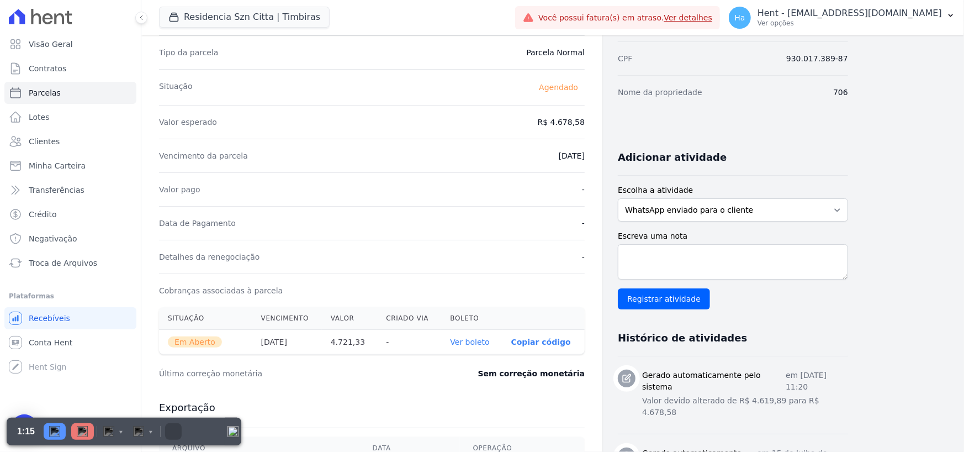
scroll to position [110, 0]
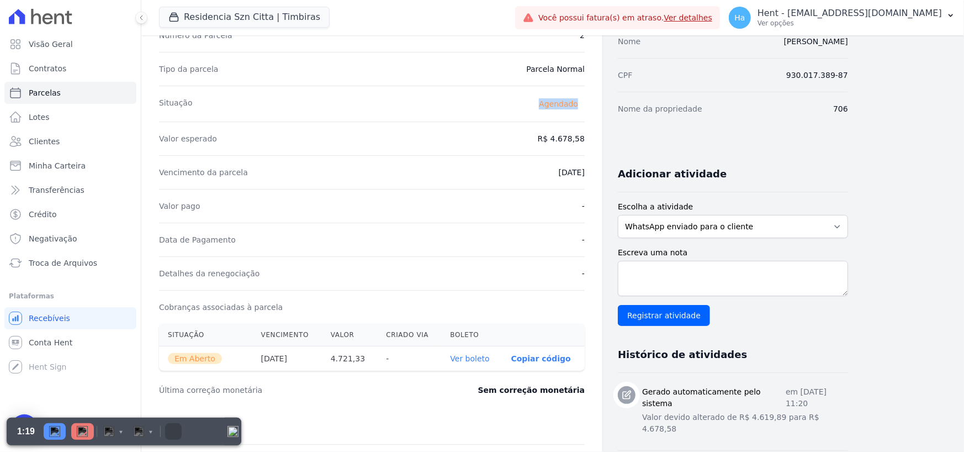
drag, startPoint x: 530, startPoint y: 103, endPoint x: 580, endPoint y: 106, distance: 50.3
click at [580, 106] on div "Situação [GEOGRAPHIC_DATA]" at bounding box center [372, 104] width 426 height 36
drag, startPoint x: 214, startPoint y: 358, endPoint x: 171, endPoint y: 363, distance: 43.3
click at [171, 363] on span "Em Aberto" at bounding box center [195, 358] width 54 height 11
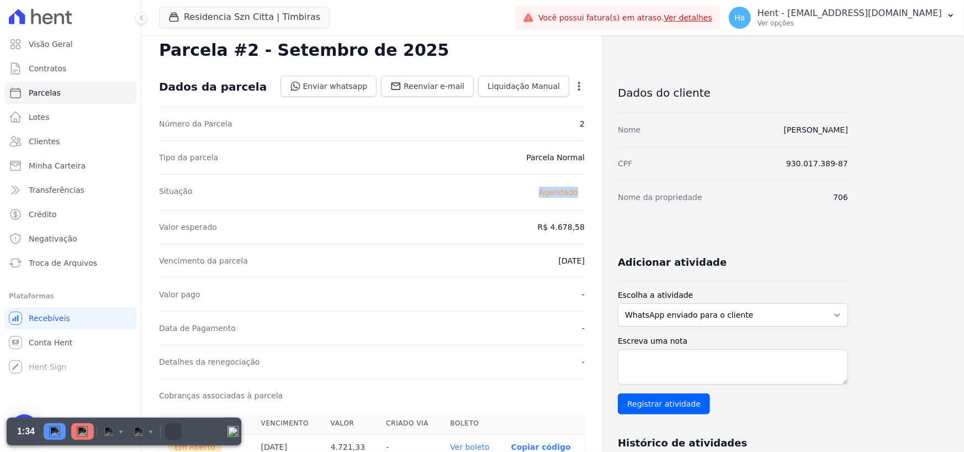
scroll to position [0, 0]
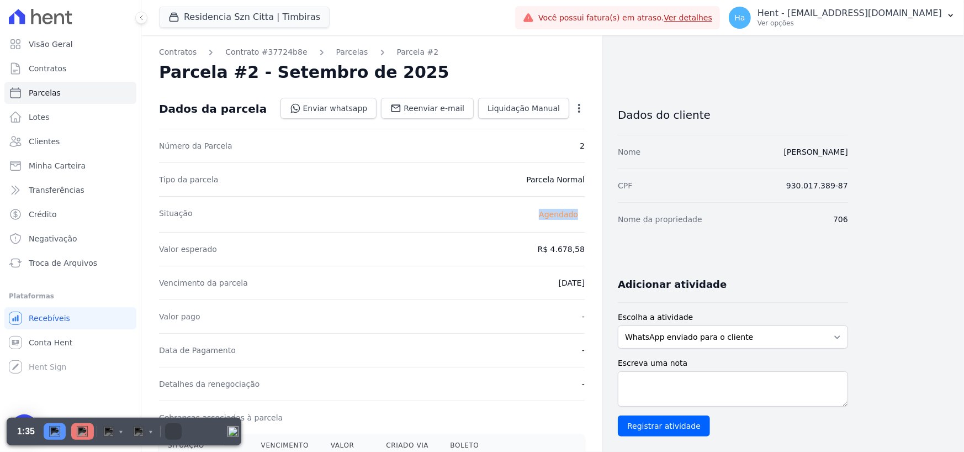
drag, startPoint x: 541, startPoint y: 219, endPoint x: 576, endPoint y: 220, distance: 34.8
click at [576, 220] on span "Agendado" at bounding box center [558, 214] width 52 height 13
click at [429, 257] on div "Valor esperado R$ 4.678,58" at bounding box center [372, 249] width 426 height 34
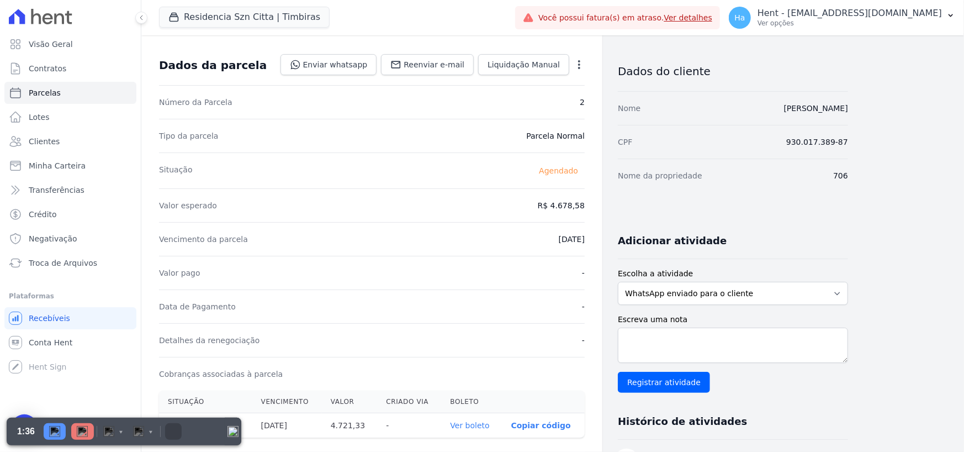
scroll to position [110, 0]
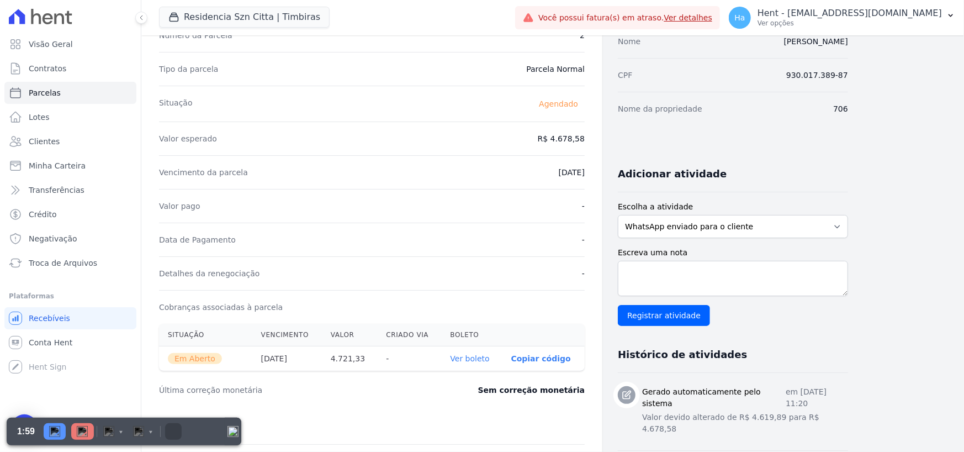
click at [469, 358] on link "Ver boleto" at bounding box center [469, 358] width 39 height 9
click at [79, 430] on img at bounding box center [82, 431] width 11 height 11
